Goal: Task Accomplishment & Management: Manage account settings

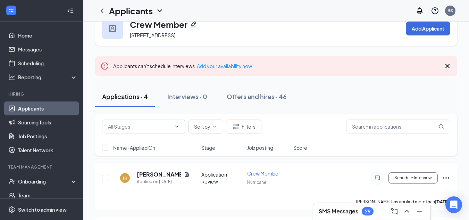
scroll to position [35, 0]
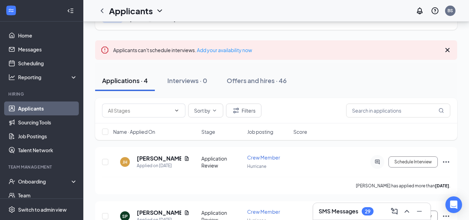
click at [334, 208] on h3 "SMS Messages" at bounding box center [338, 211] width 40 height 8
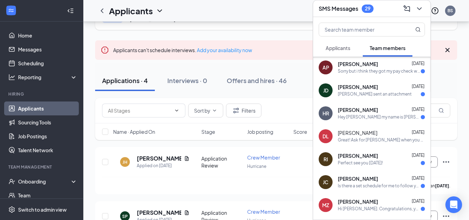
scroll to position [104, 0]
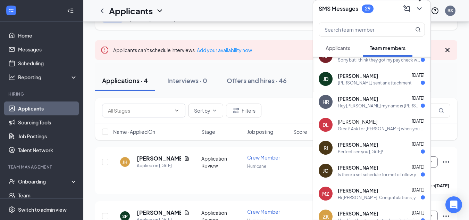
click at [417, 5] on icon "ChevronDown" at bounding box center [419, 9] width 8 height 8
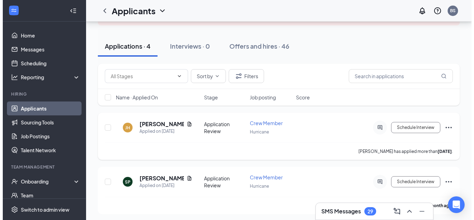
scroll to position [69, 0]
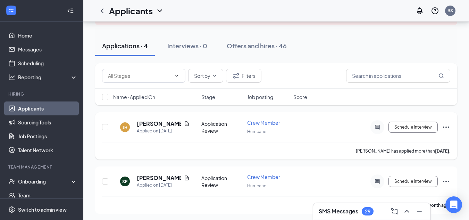
click at [212, 130] on div "Application Review" at bounding box center [222, 127] width 42 height 14
click at [445, 124] on icon "Ellipses" at bounding box center [445, 127] width 8 height 8
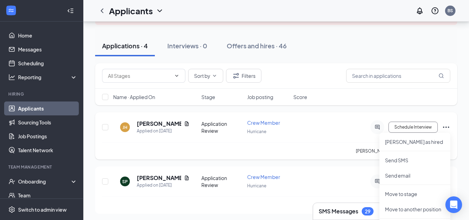
click at [445, 124] on icon "Ellipses" at bounding box center [445, 127] width 8 height 8
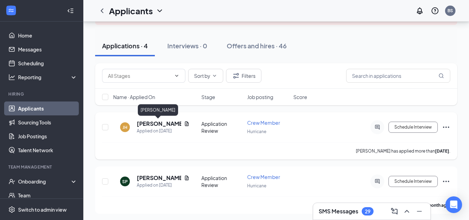
click at [140, 126] on h5 "[PERSON_NAME]" at bounding box center [159, 124] width 44 height 8
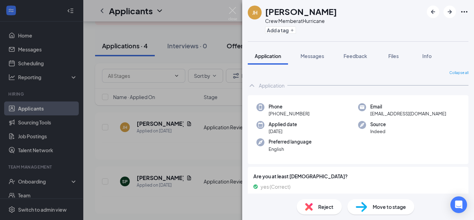
click at [226, 42] on div "[PERSON_NAME] [PERSON_NAME] Crew Member at Hurricane Add a tag Application Mess…" at bounding box center [237, 110] width 474 height 220
